Goal: Task Accomplishment & Management: Use online tool/utility

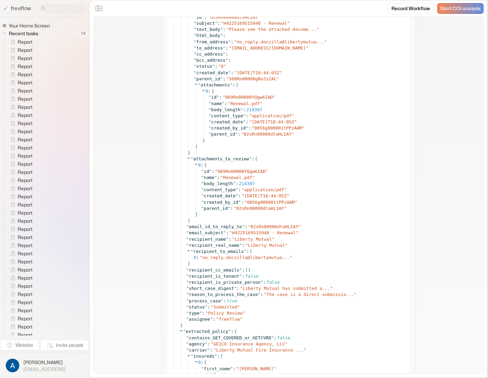
scroll to position [3911, 0]
